Goal: Check status: Check status

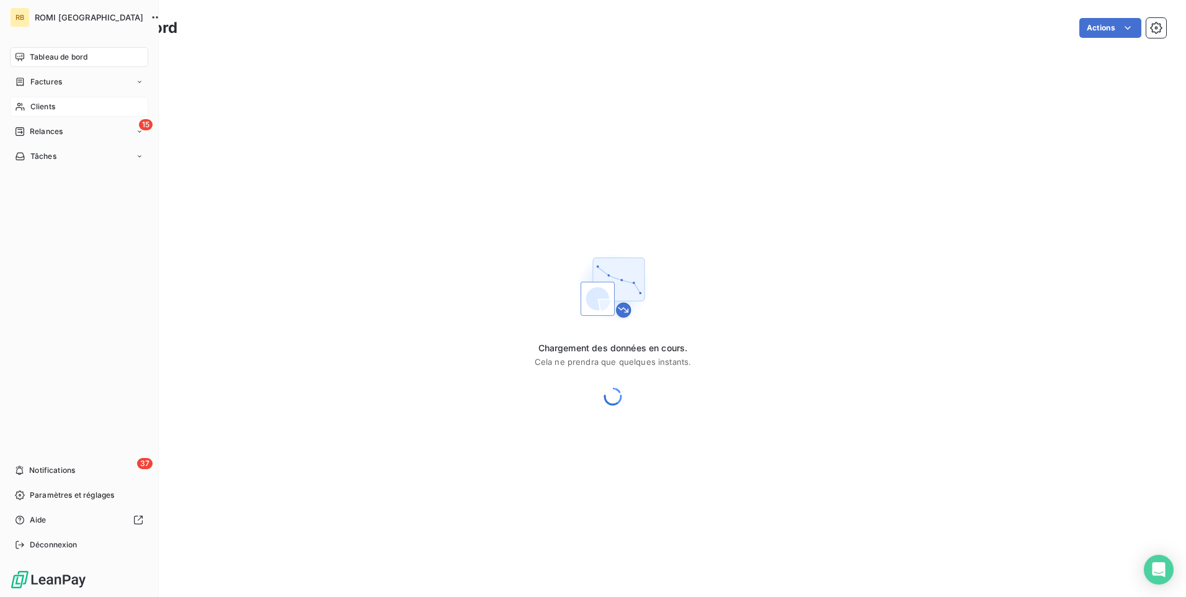
click at [38, 105] on span "Clients" at bounding box center [42, 106] width 25 height 11
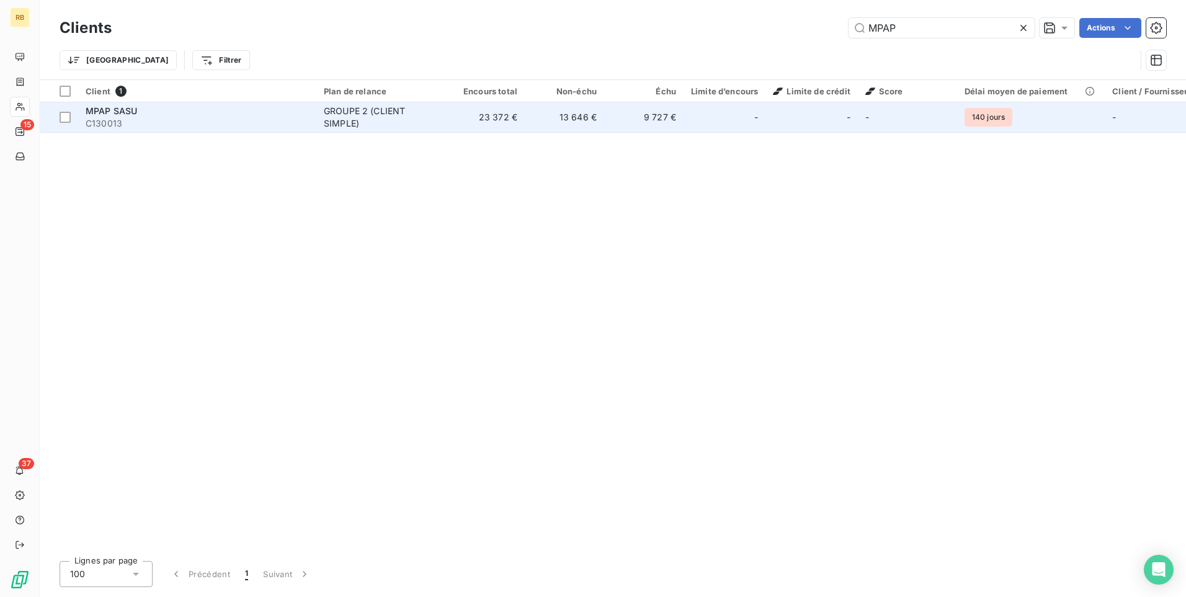
type input "MPAP"
click at [351, 120] on div "GROUPE 2 (CLIENT SIMPLE)" at bounding box center [381, 117] width 114 height 25
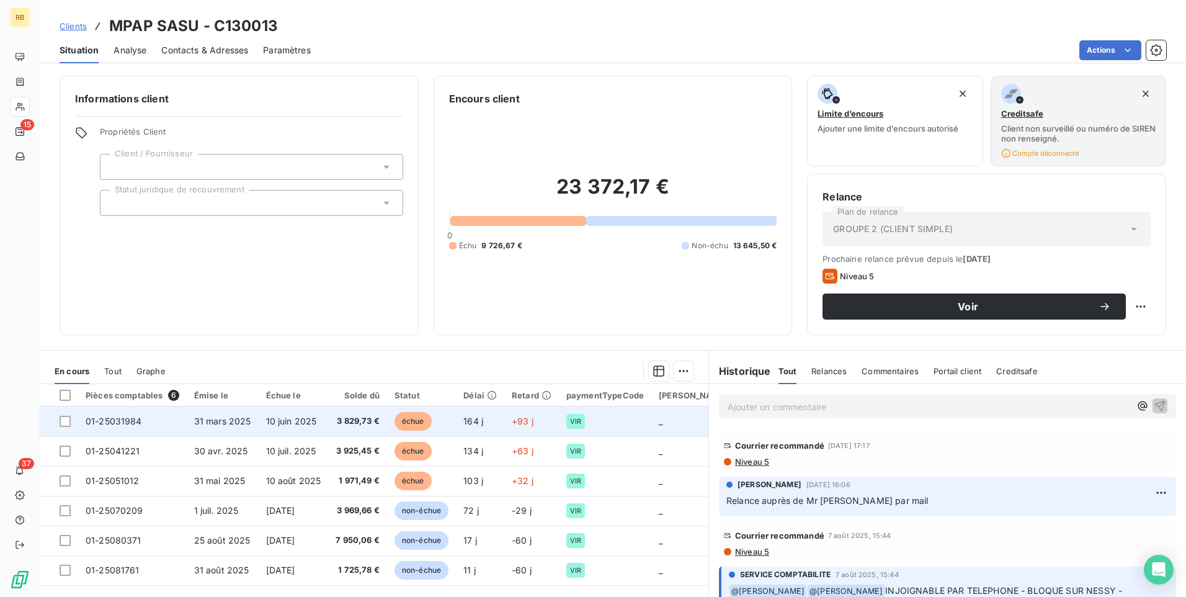
scroll to position [62, 0]
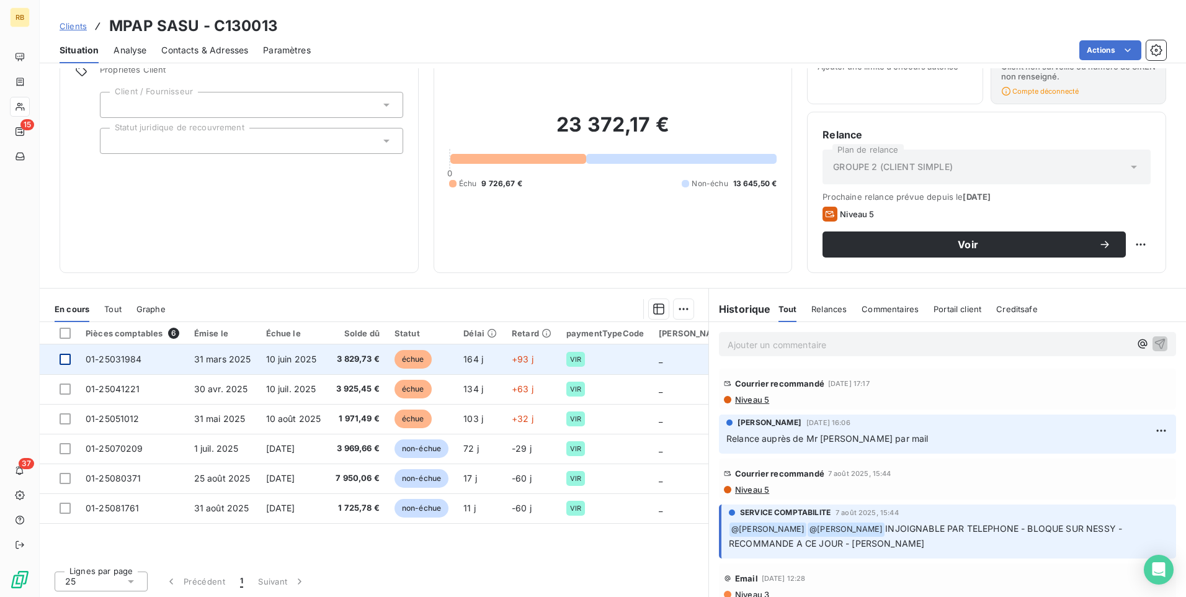
click at [64, 360] on div at bounding box center [65, 358] width 11 height 11
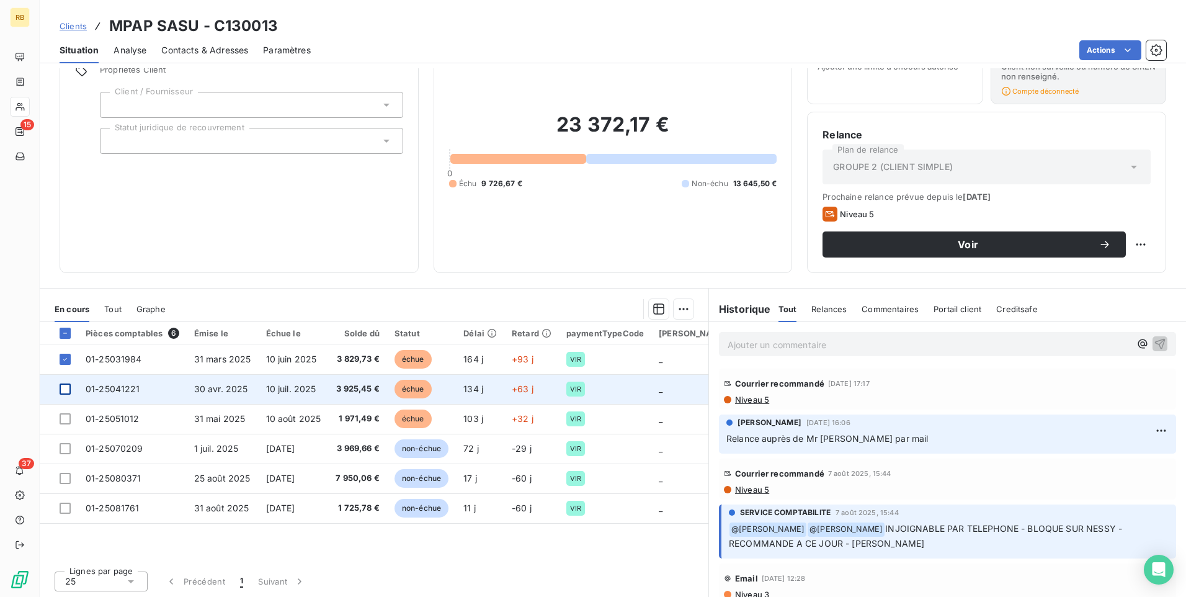
click at [69, 385] on div at bounding box center [65, 388] width 11 height 11
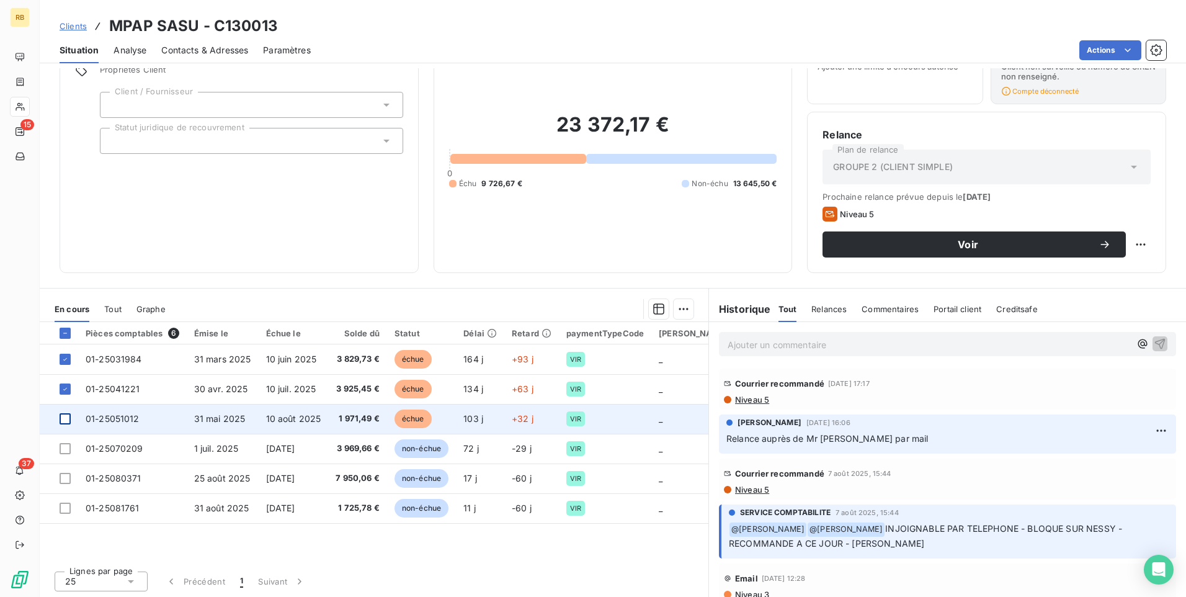
click at [67, 416] on div at bounding box center [65, 418] width 11 height 11
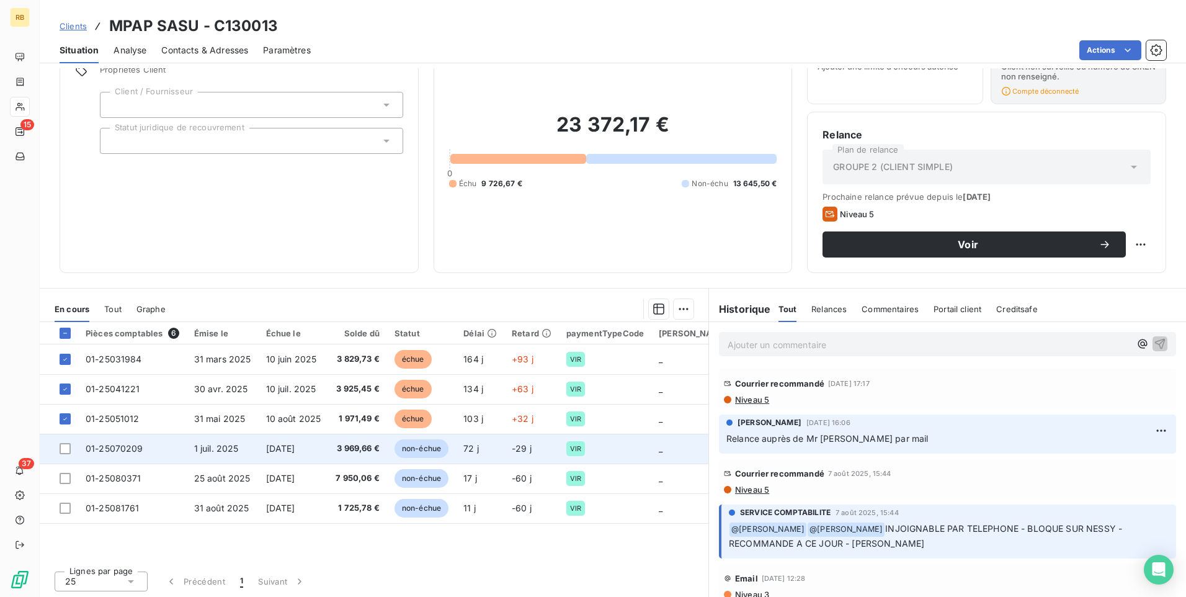
click at [71, 444] on td at bounding box center [59, 448] width 38 height 30
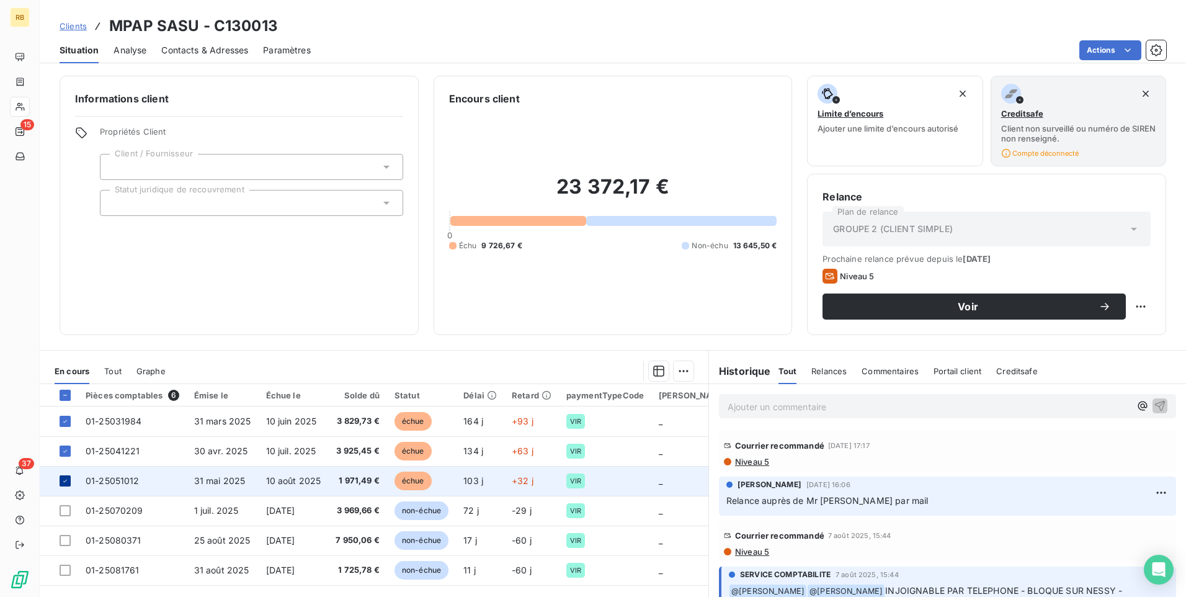
click at [65, 481] on icon at bounding box center [65, 480] width 4 height 2
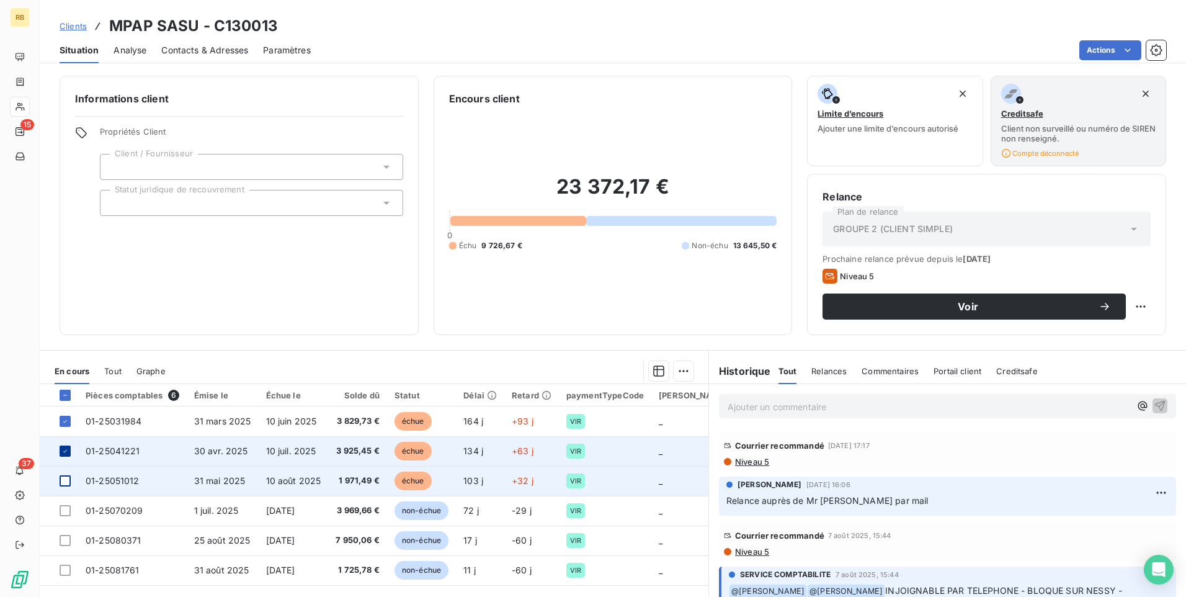
click at [64, 453] on icon at bounding box center [64, 450] width 7 height 7
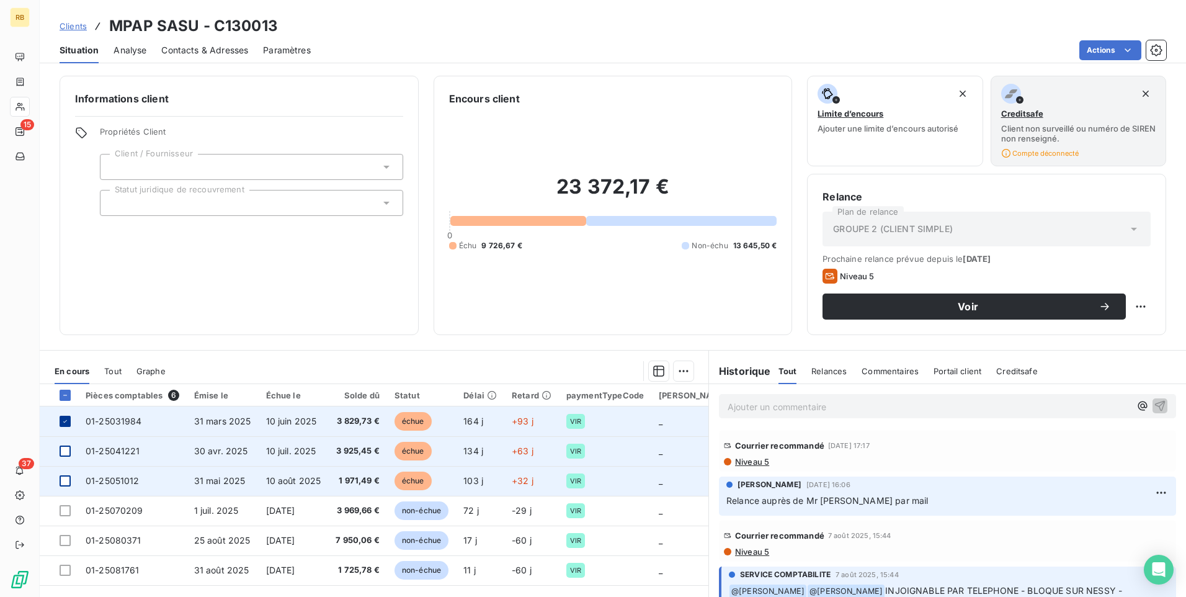
click at [61, 422] on div at bounding box center [65, 421] width 11 height 11
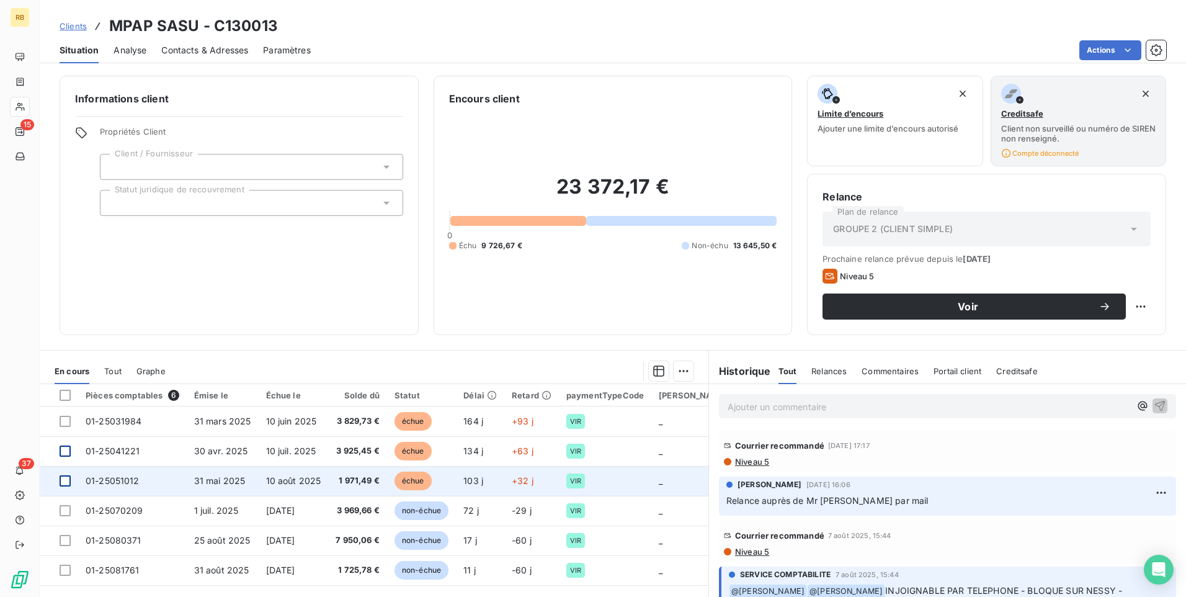
click at [535, 241] on div "Échu 9 726,67 € Non-échu 13 645,50 €" at bounding box center [613, 245] width 328 height 11
